Goal: Transaction & Acquisition: Purchase product/service

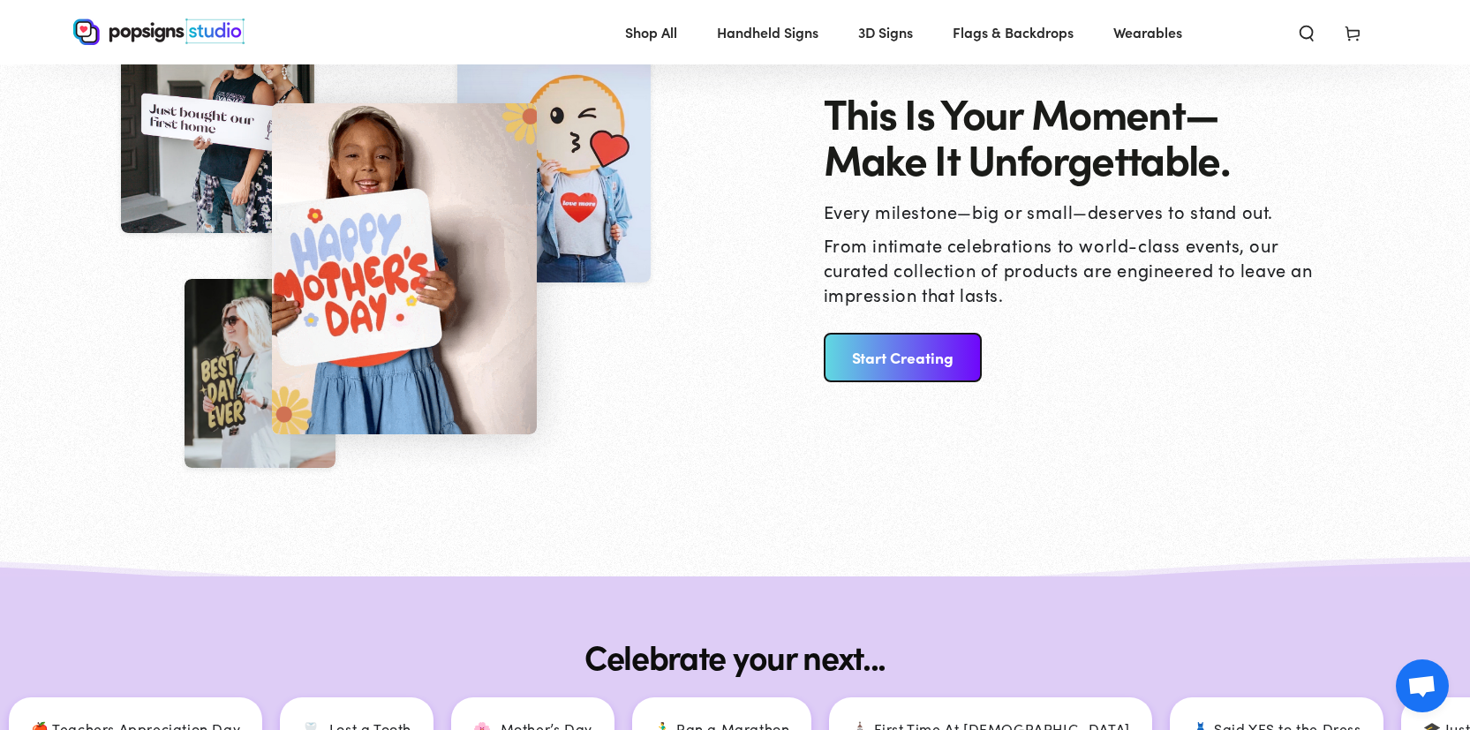
scroll to position [1871, 0]
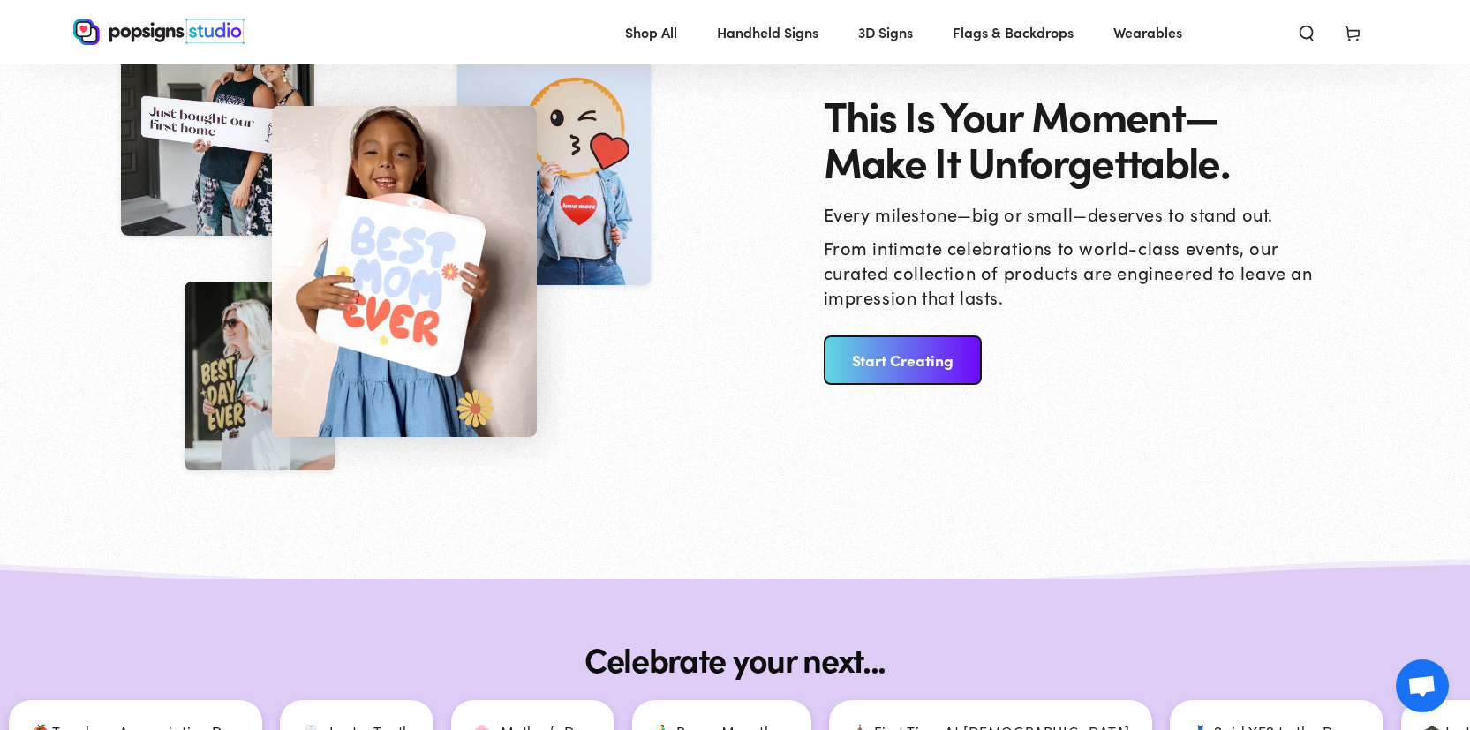
click at [878, 370] on link "Start Creating" at bounding box center [903, 359] width 158 height 49
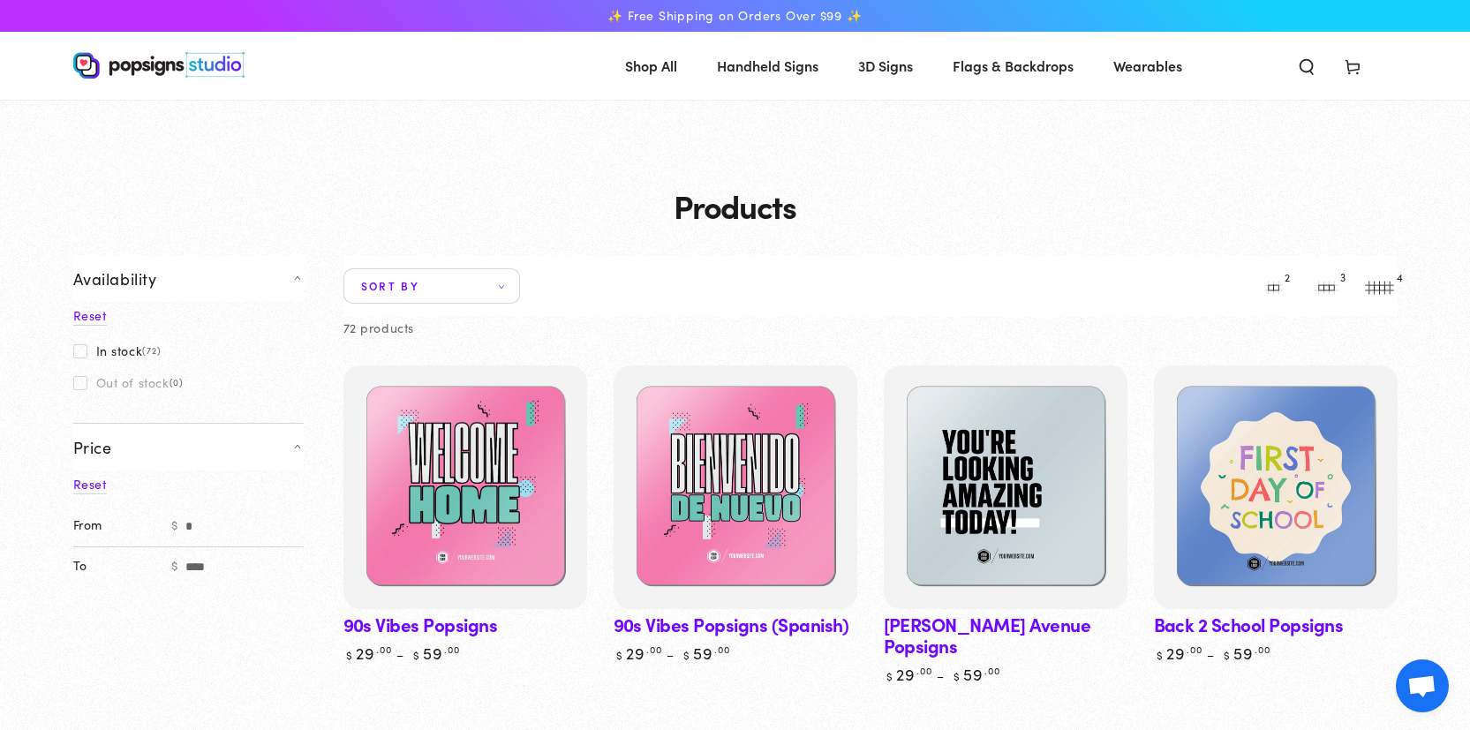
click at [479, 282] on span "Sort by" at bounding box center [431, 285] width 177 height 35
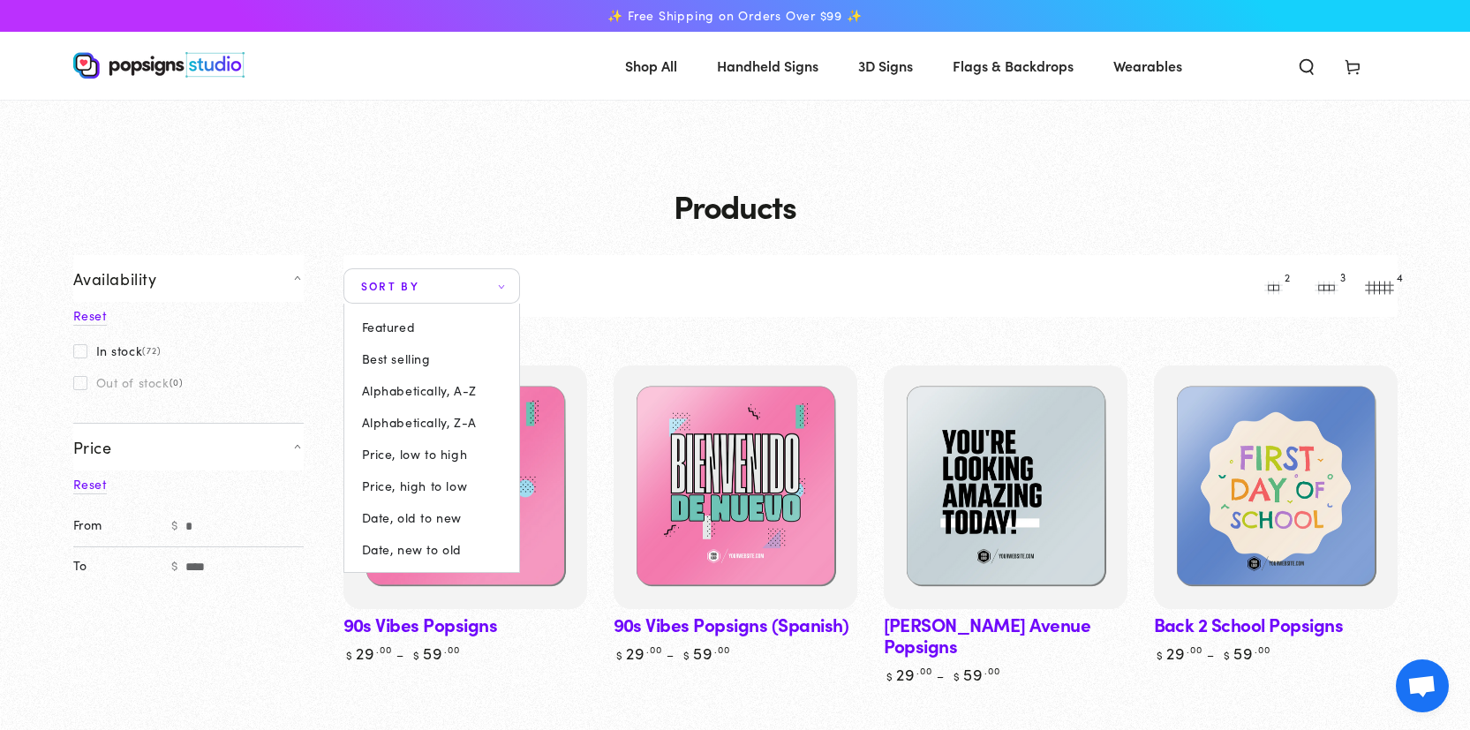
click at [343, 304] on summary "Sort by" at bounding box center [431, 285] width 177 height 35
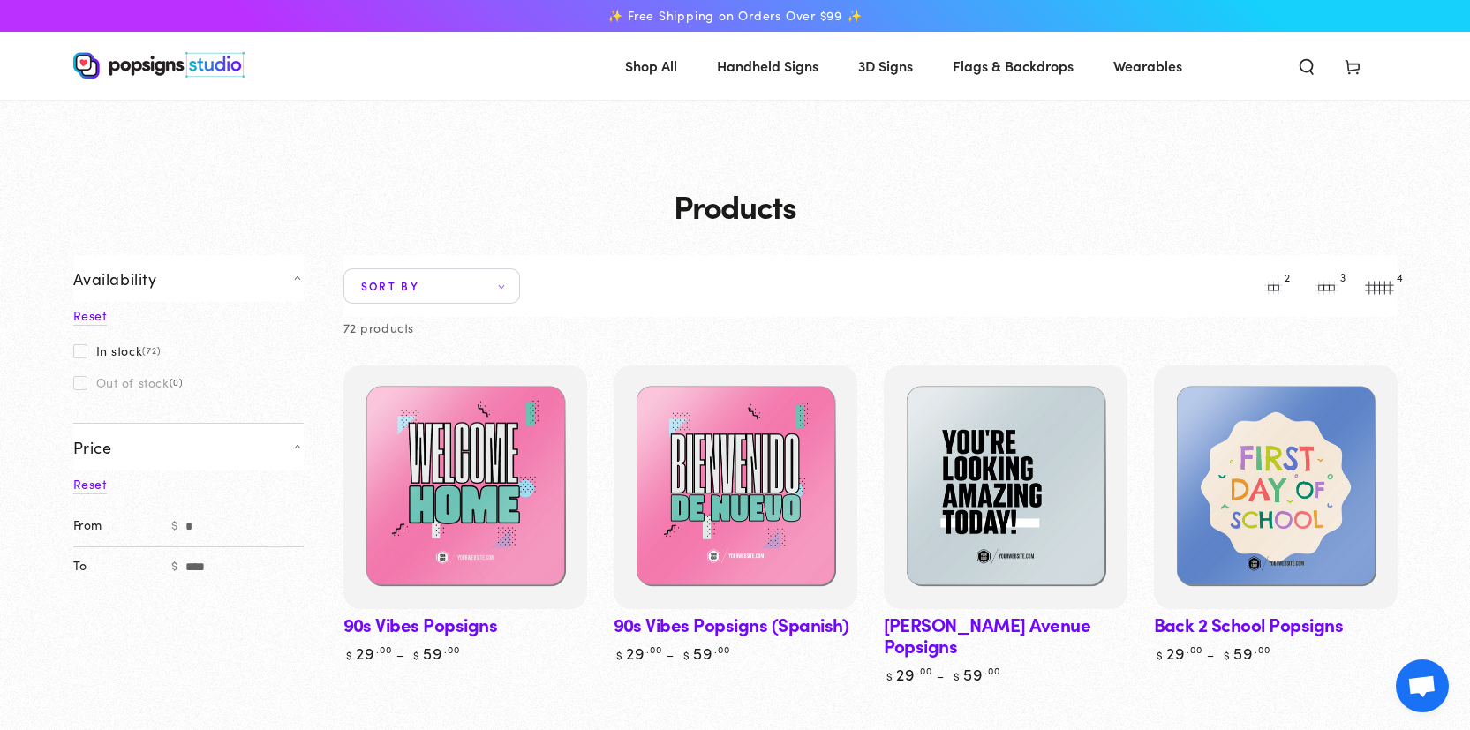
click at [154, 353] on span "(72)" at bounding box center [151, 350] width 19 height 11
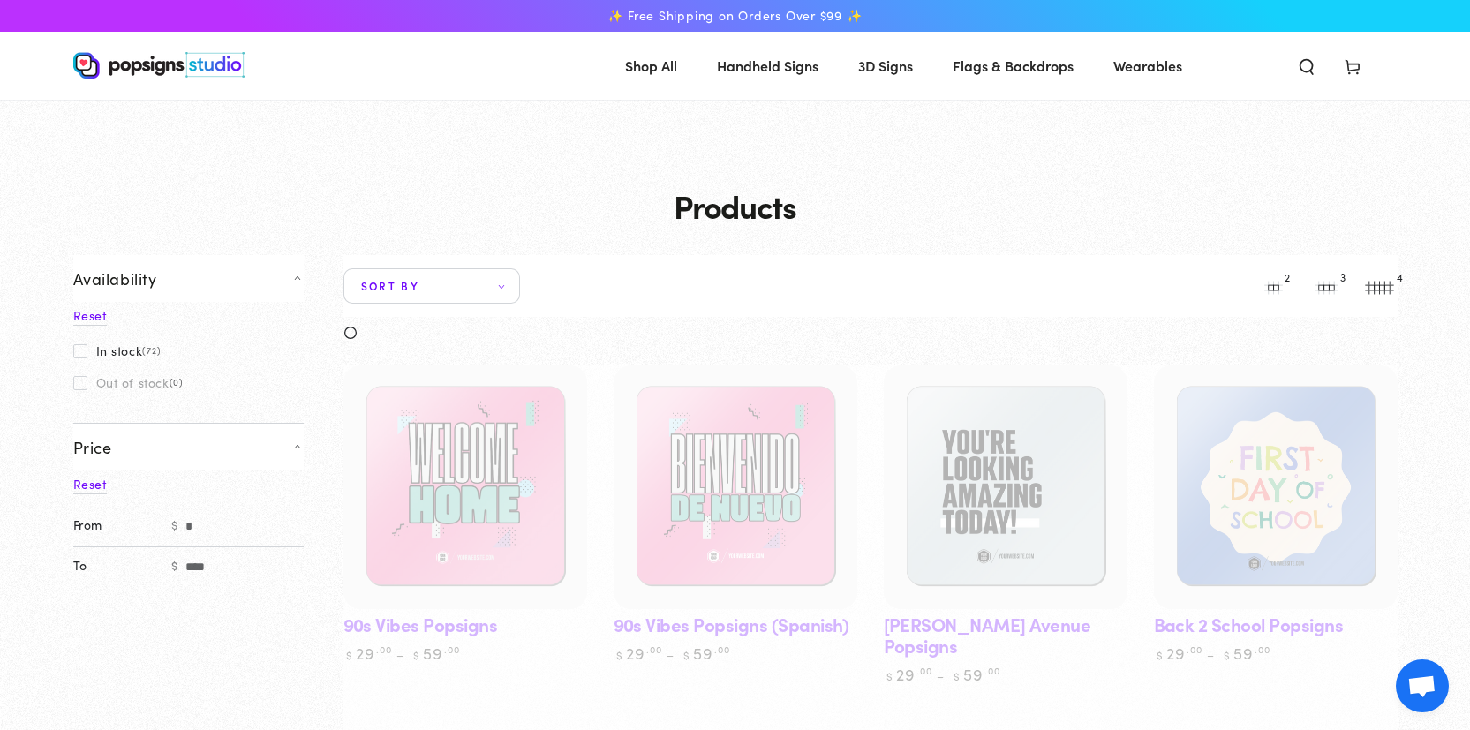
click at [154, 353] on span "(72)" at bounding box center [151, 350] width 19 height 11
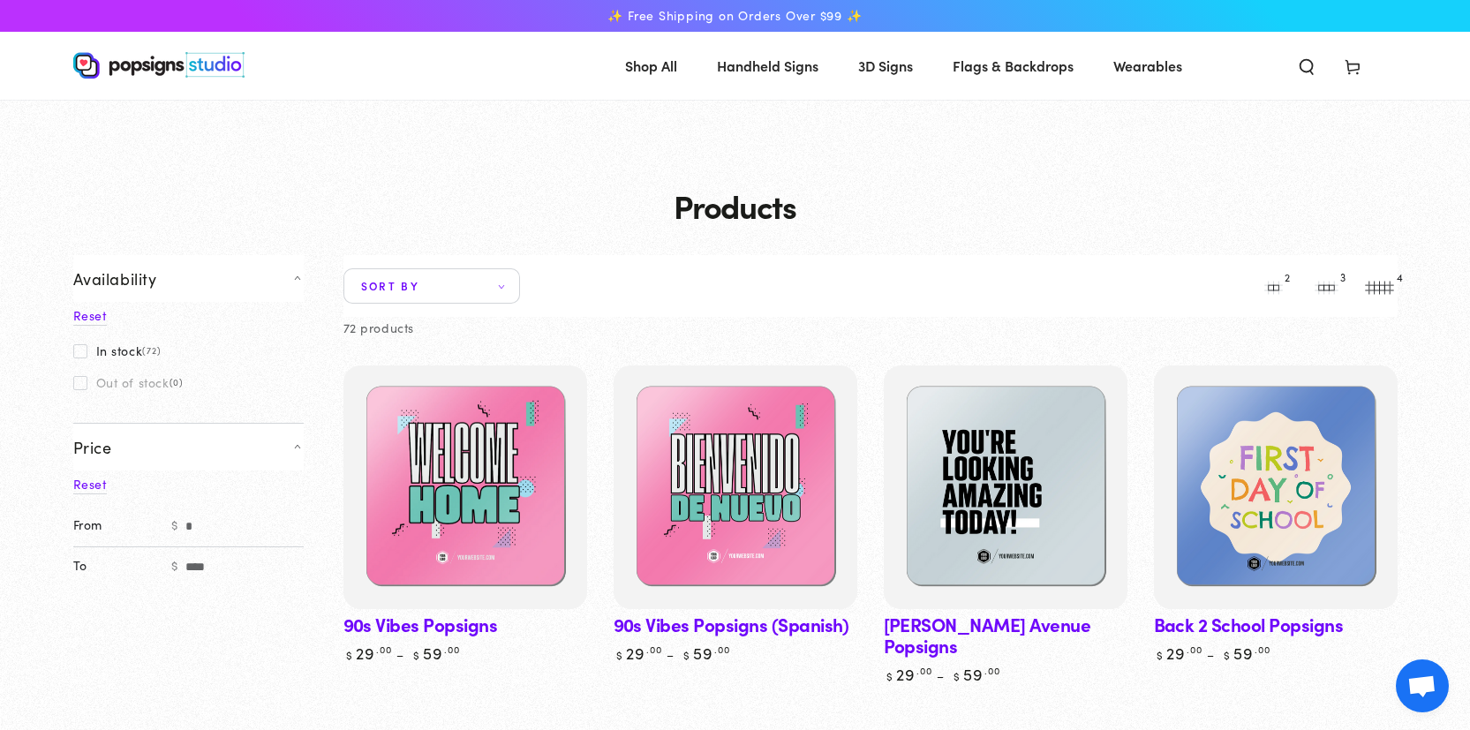
click at [1372, 289] on li "4" at bounding box center [1379, 285] width 53 height 35
click at [1381, 276] on li "4" at bounding box center [1379, 285] width 53 height 35
click at [1381, 282] on li "4" at bounding box center [1379, 285] width 53 height 35
click at [1331, 282] on button "3" at bounding box center [1326, 285] width 35 height 35
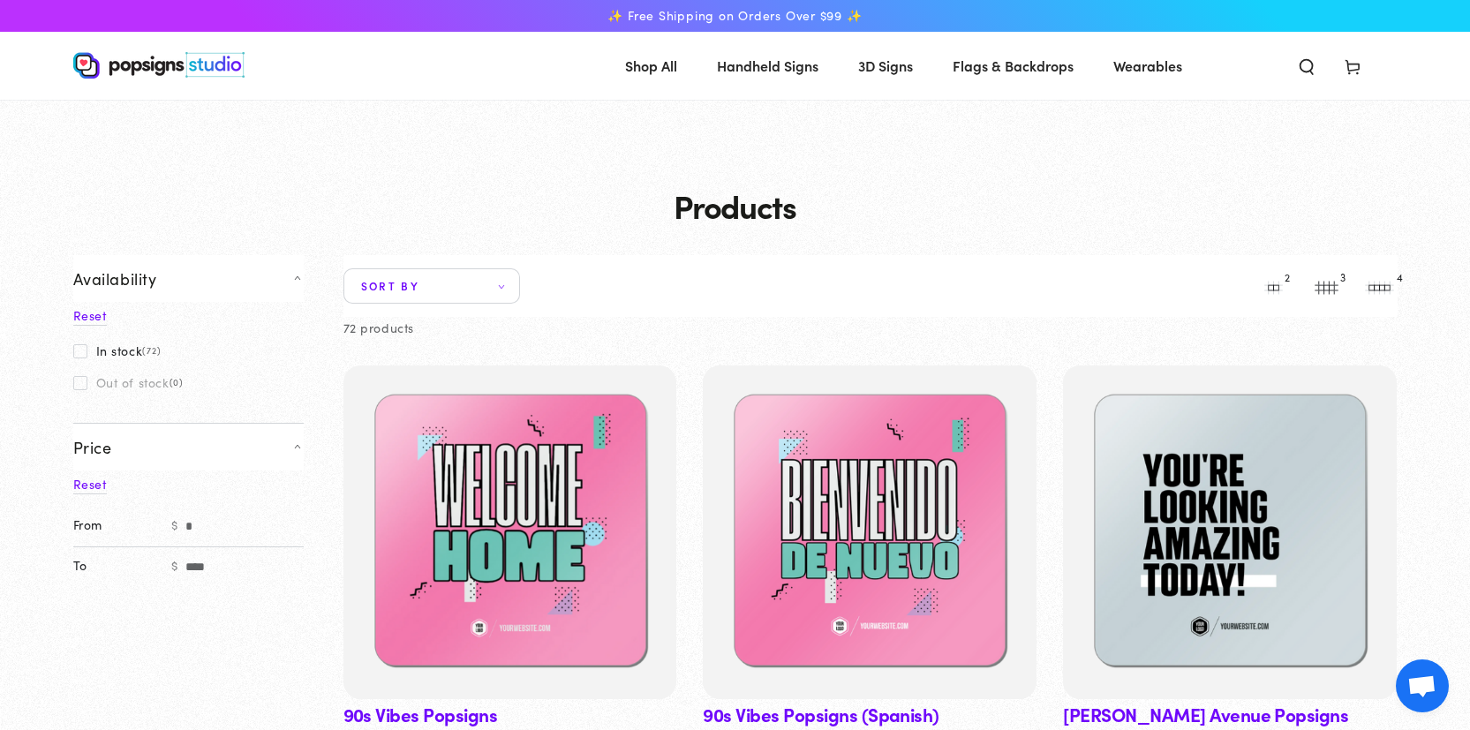
click at [1366, 285] on button "4" at bounding box center [1379, 285] width 35 height 35
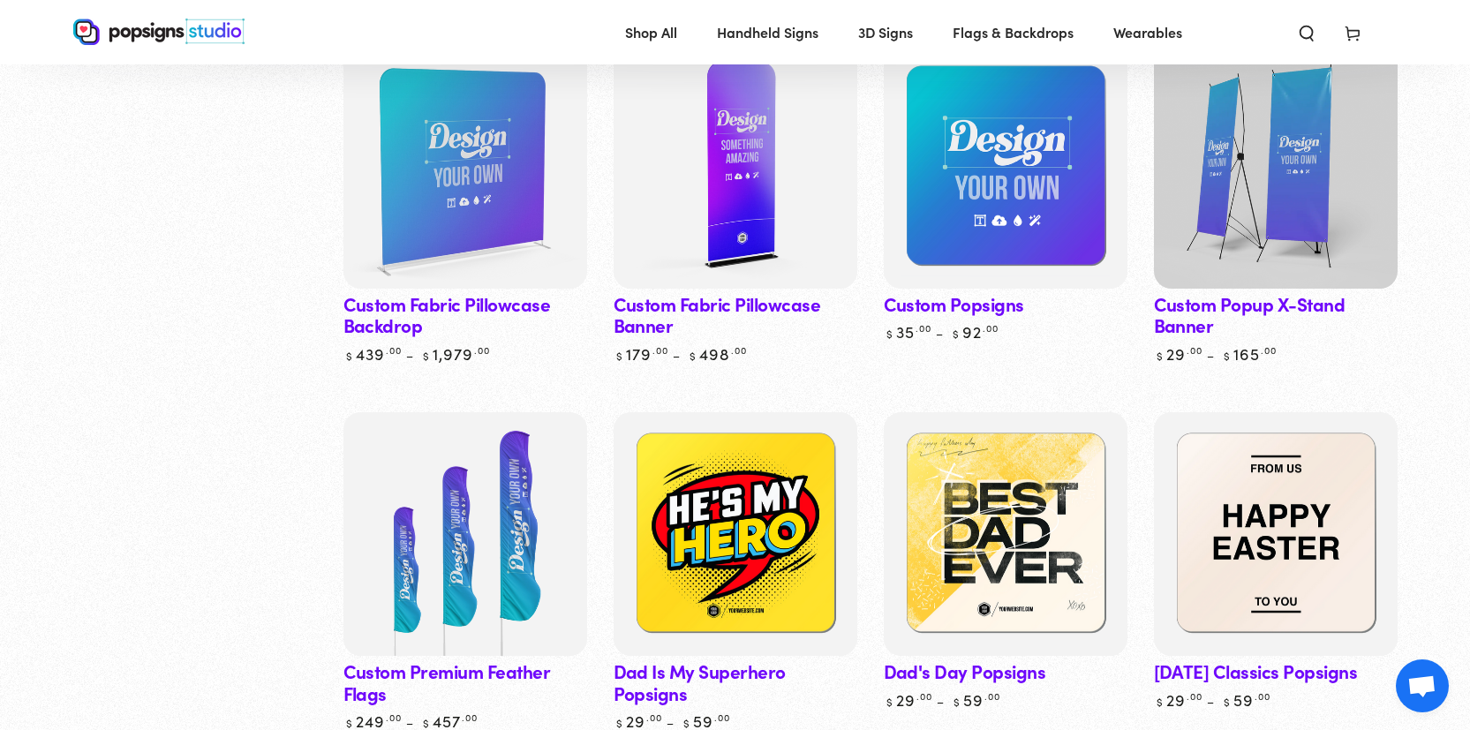
scroll to position [2263, 0]
